Goal: Task Accomplishment & Management: Manage account settings

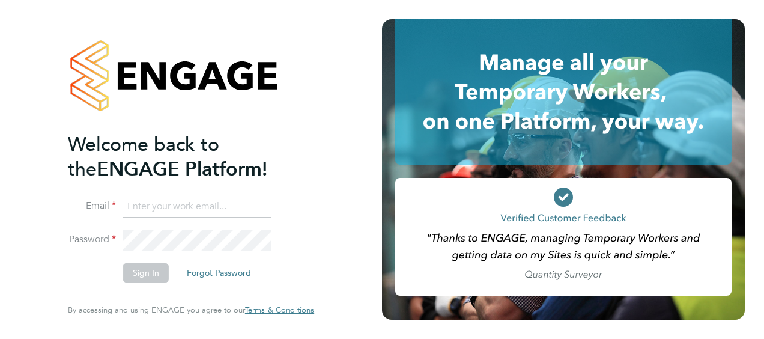
type input "[PERSON_NAME][EMAIL_ADDRESS][PERSON_NAME][DOMAIN_NAME]"
click at [158, 266] on button "Sign In" at bounding box center [146, 272] width 46 height 19
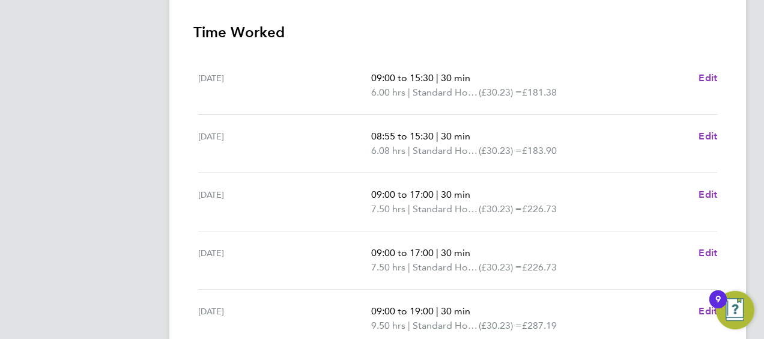
scroll to position [361, 0]
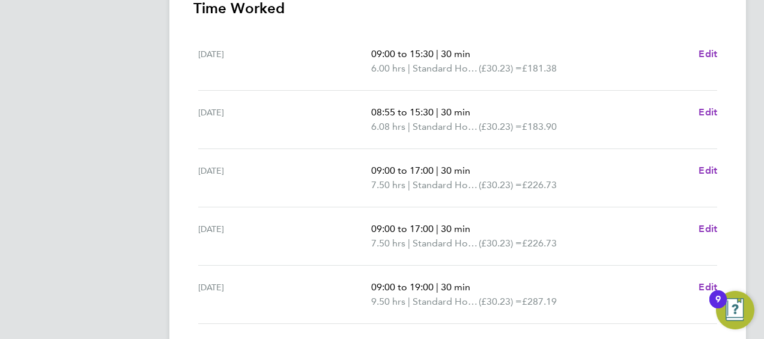
click at [764, 150] on html "SH Sarah Hennebry Notifications 5 Applications: Network Sites Jobs Placements C…" at bounding box center [382, 78] width 764 height 878
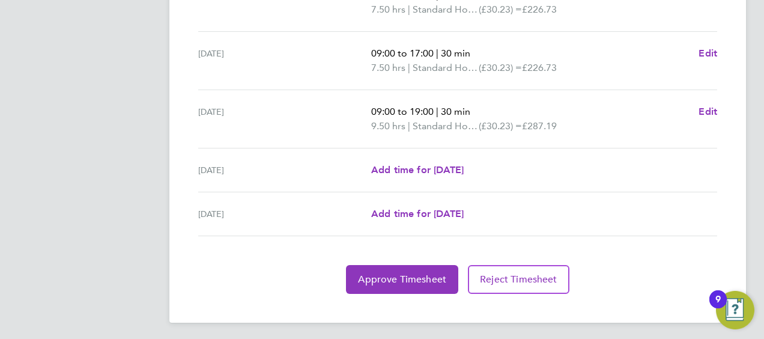
scroll to position [537, 0]
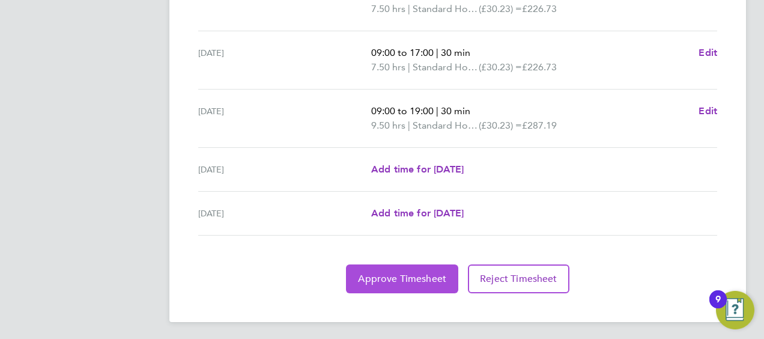
click at [431, 273] on span "Approve Timesheet" at bounding box center [402, 279] width 88 height 12
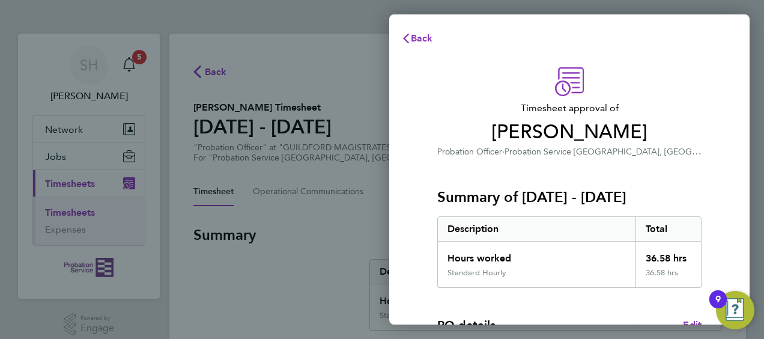
click at [628, 252] on div "Hours worked" at bounding box center [537, 255] width 198 height 26
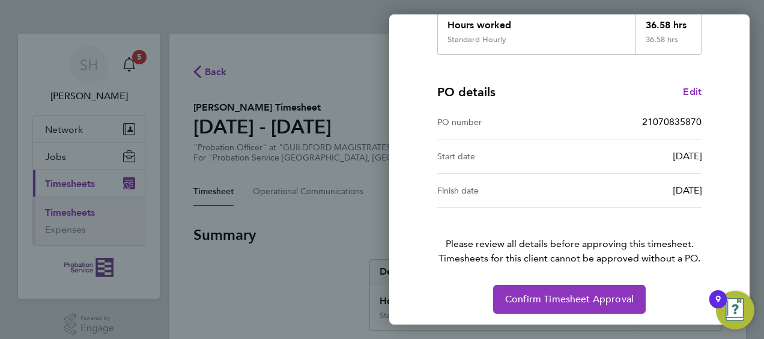
scroll to position [236, 0]
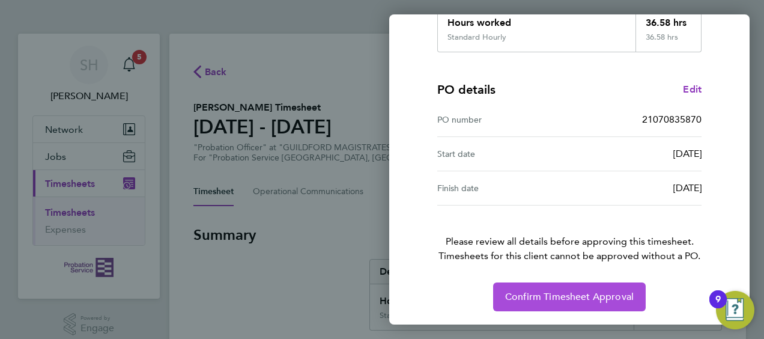
click at [565, 307] on button "Confirm Timesheet Approval" at bounding box center [569, 296] width 153 height 29
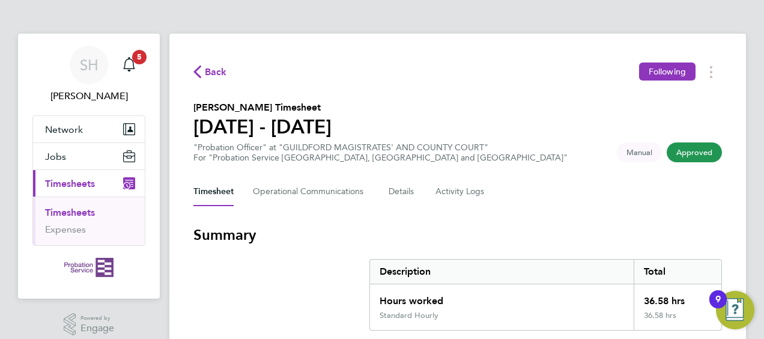
click at [50, 215] on link "Timesheets" at bounding box center [70, 212] width 50 height 11
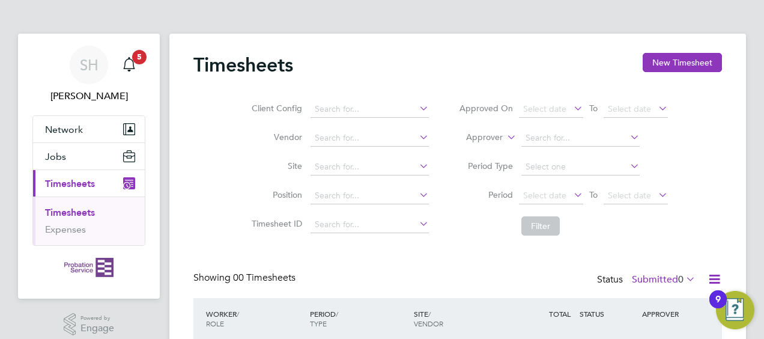
click at [749, 16] on div "SH Sarah Hennebry Notifications 5 Applications: Network Sites Jobs Placements C…" at bounding box center [382, 219] width 764 height 439
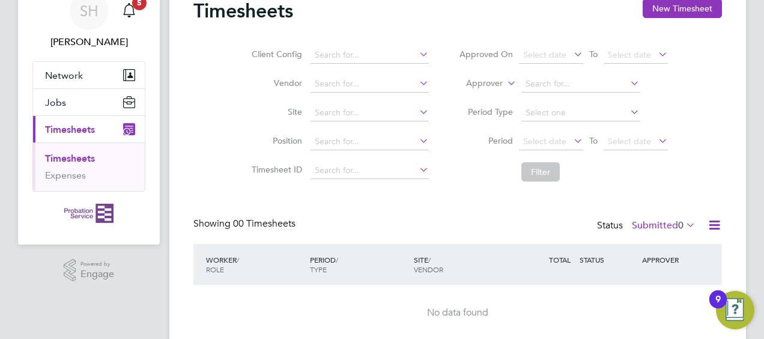
scroll to position [72, 0]
